Goal: Communication & Community: Ask a question

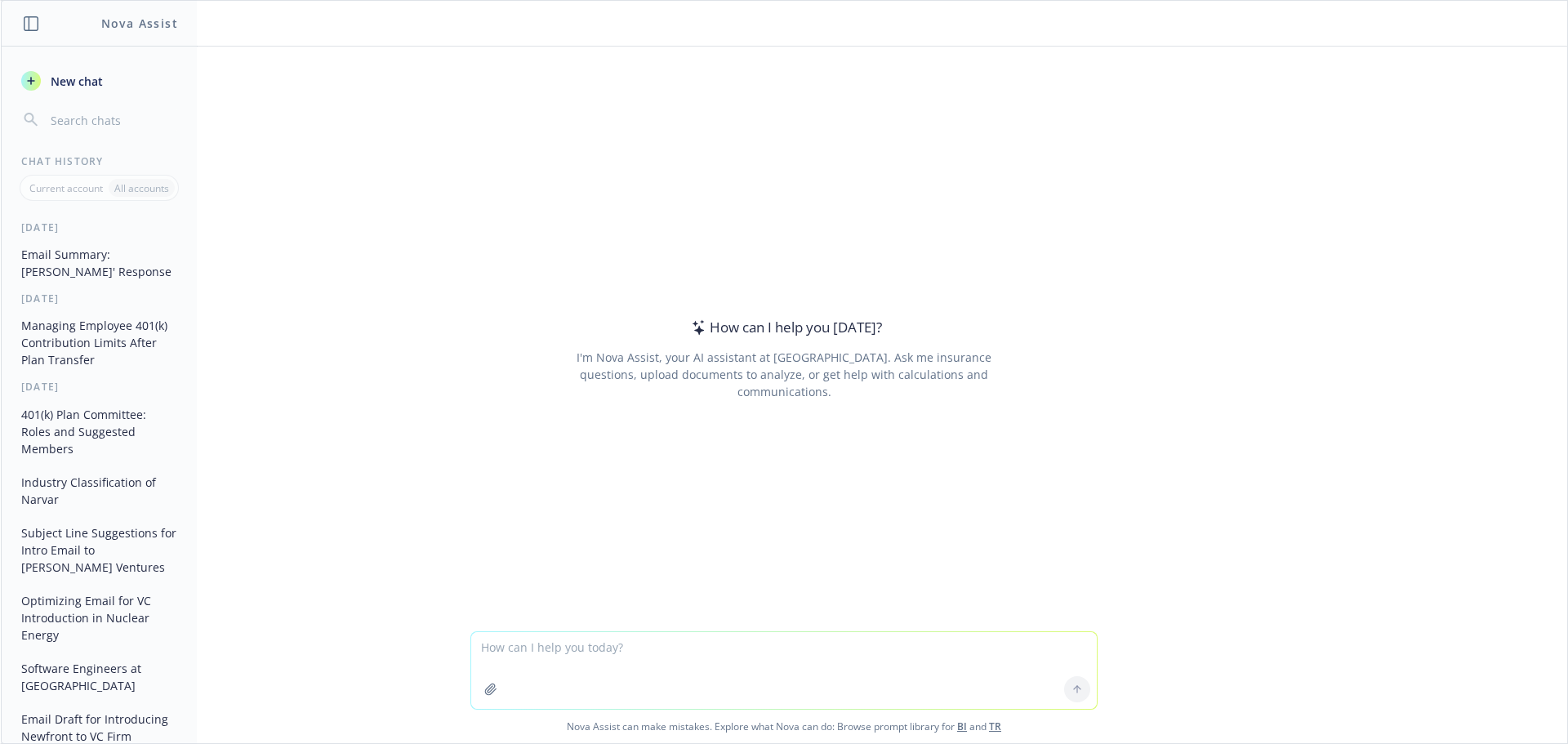
click at [70, 78] on span "New chat" at bounding box center [75, 81] width 56 height 17
click at [619, 647] on textarea at bounding box center [784, 671] width 625 height 77
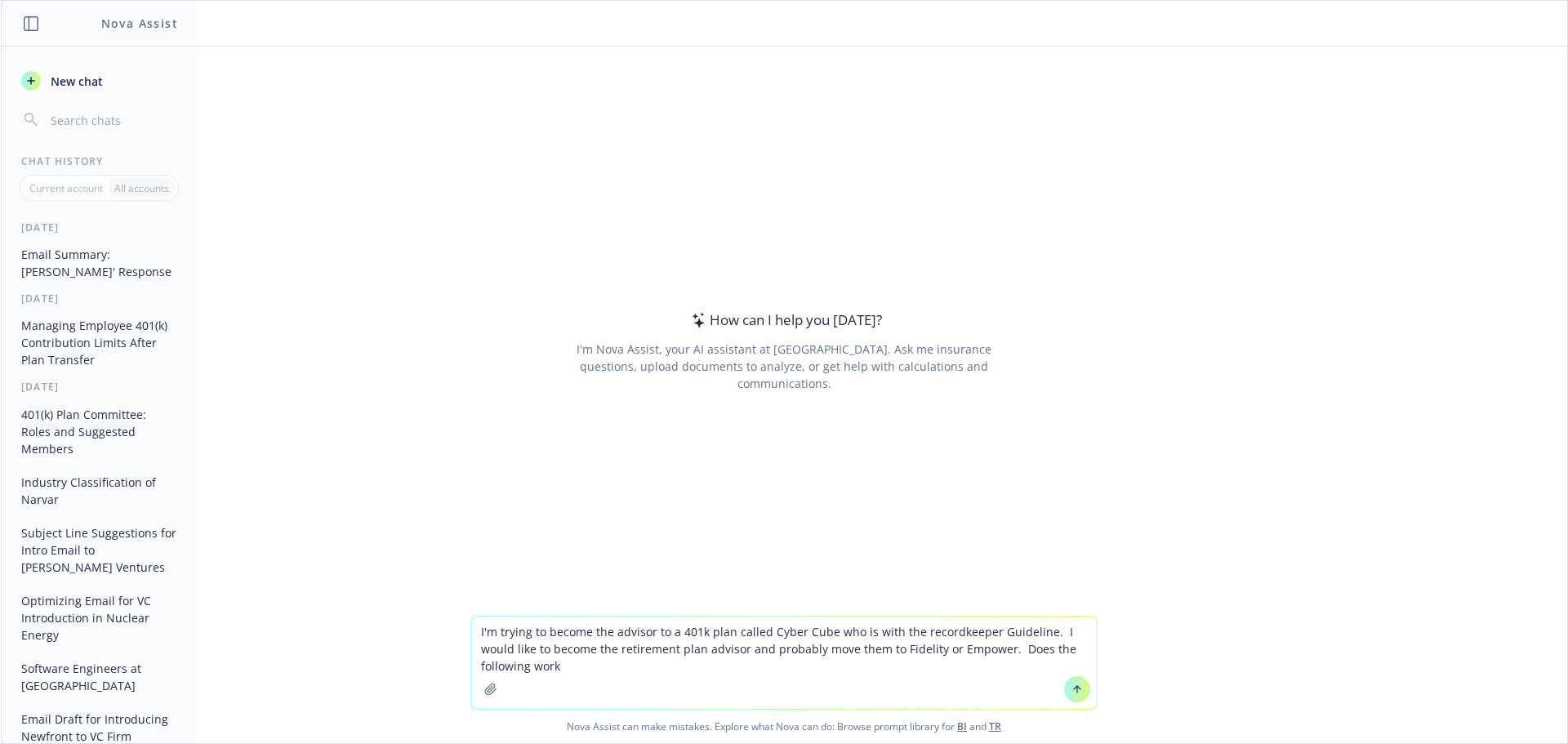
type textarea "I'm trying to become the advisor to a 401k plan called Cyber Cube who is with t…"
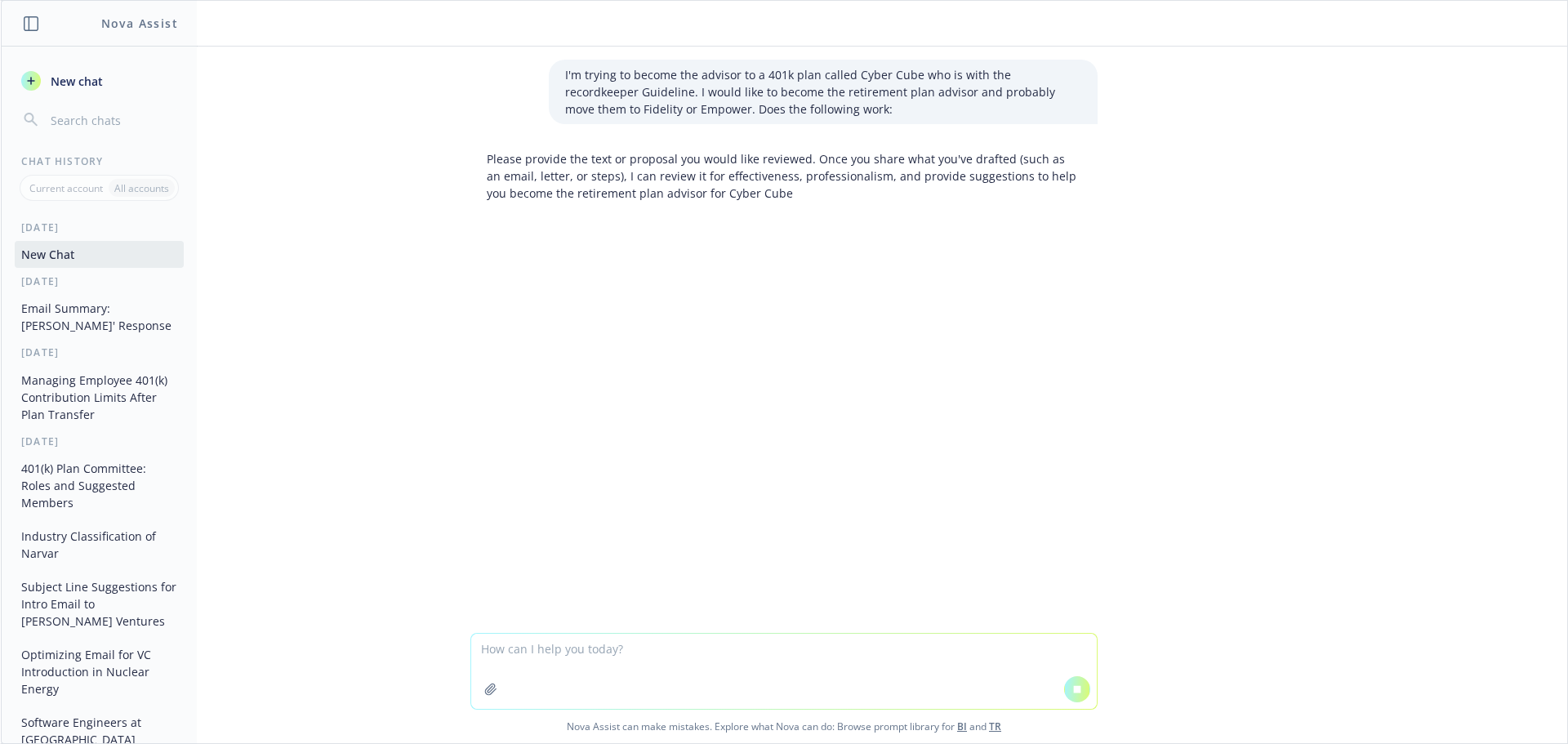
type textarea "Lo Ipsu, 178d si ametconse adipis elits do ei te inc utlabor etdo magn al enima…"
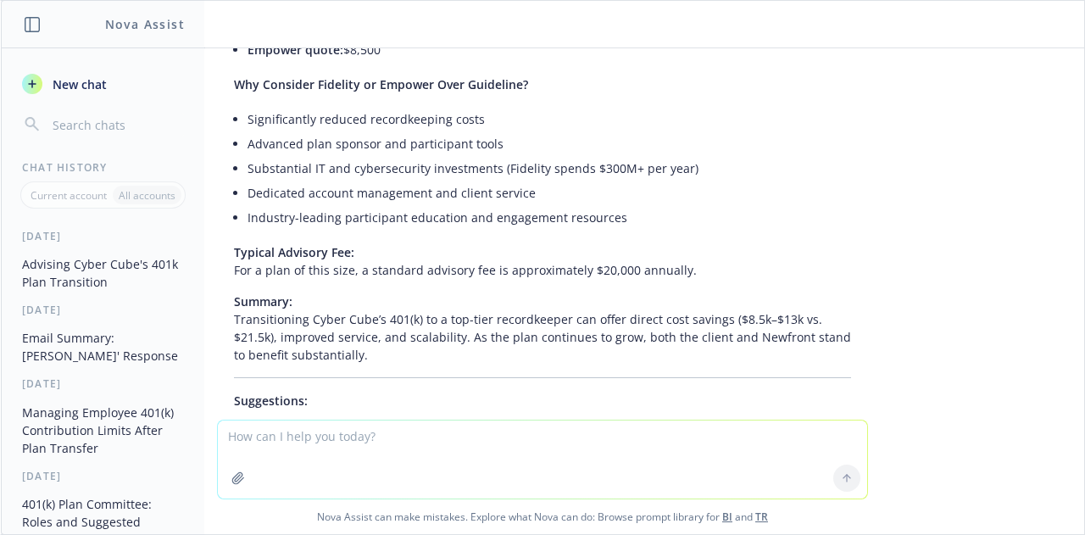
scroll to position [1186, 0]
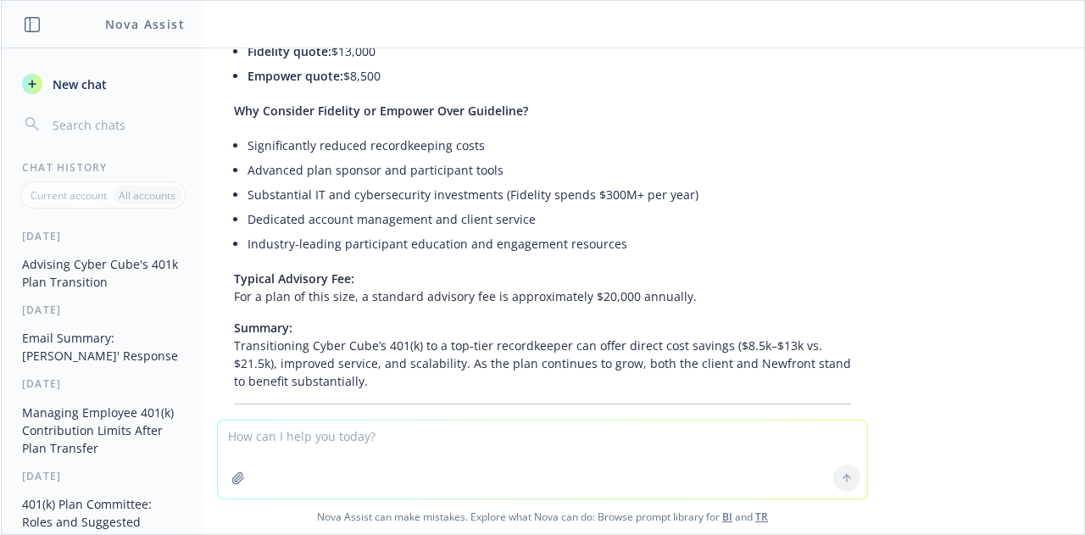
click at [348, 442] on textarea at bounding box center [542, 459] width 649 height 78
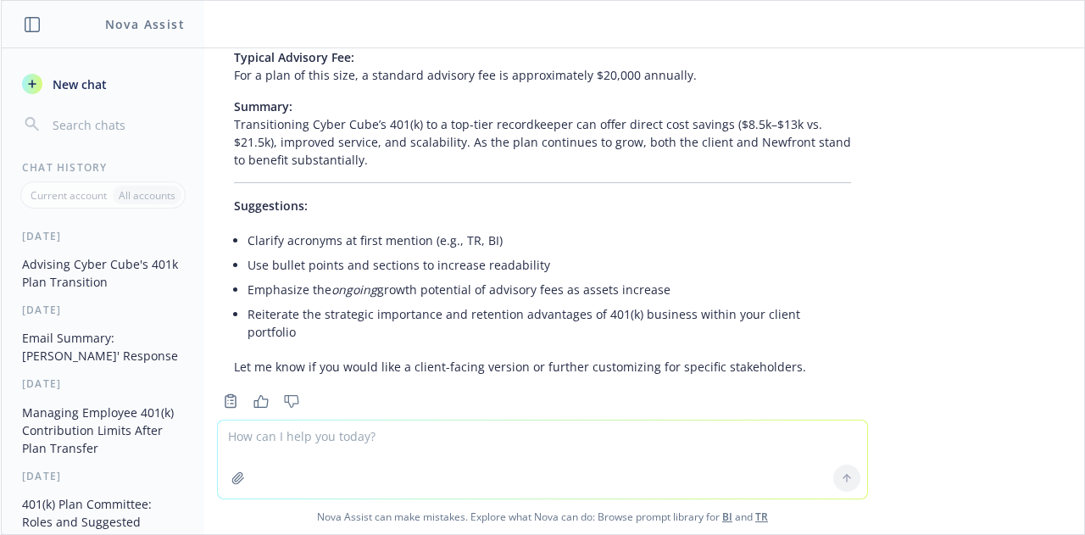
scroll to position [1422, 0]
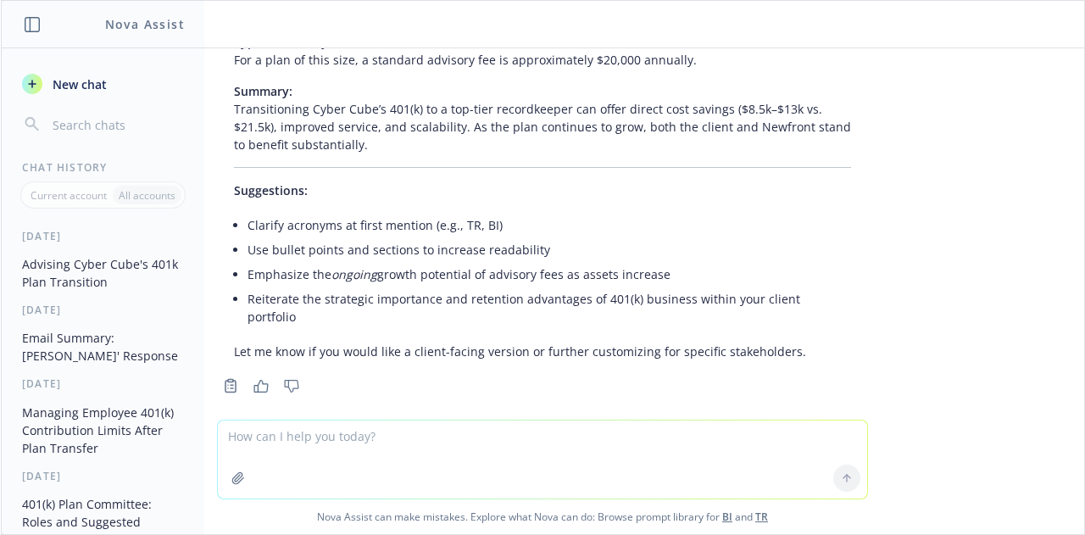
click at [461, 438] on textarea at bounding box center [542, 459] width 649 height 78
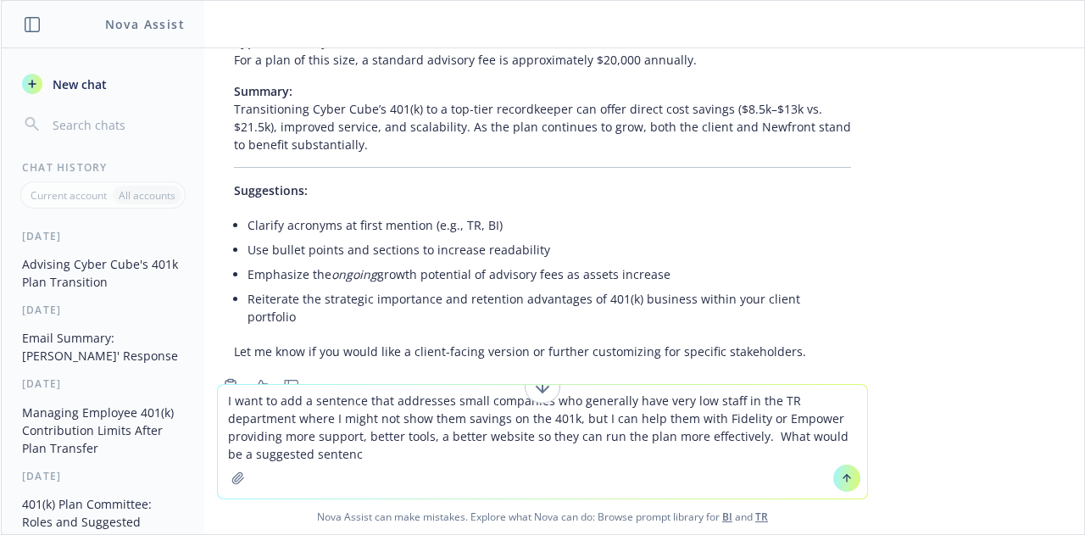
type textarea "I want to add a sentence that addresses small companies who generally have very…"
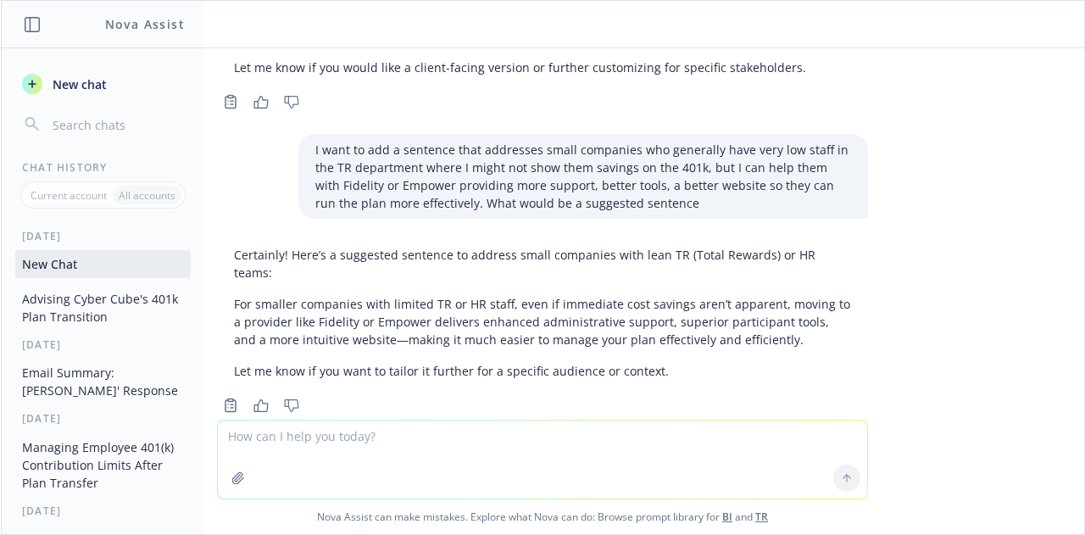
scroll to position [1707, 0]
